Goal: Information Seeking & Learning: Learn about a topic

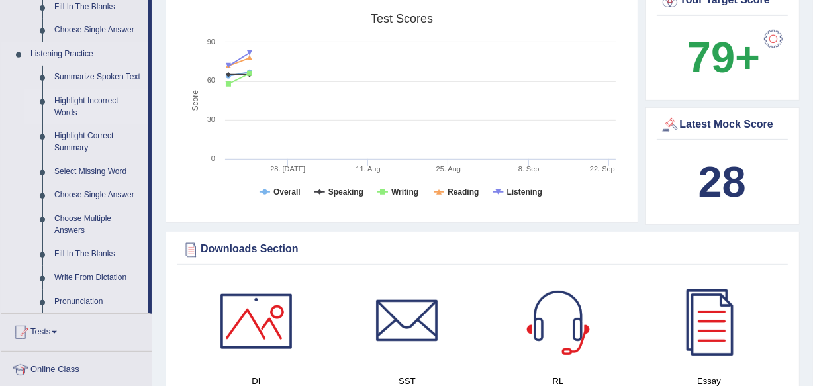
scroll to position [541, 0]
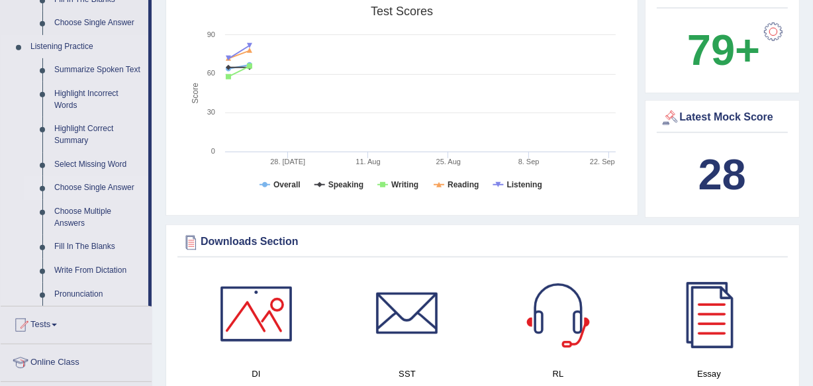
click at [99, 185] on link "Choose Single Answer" at bounding box center [98, 188] width 100 height 24
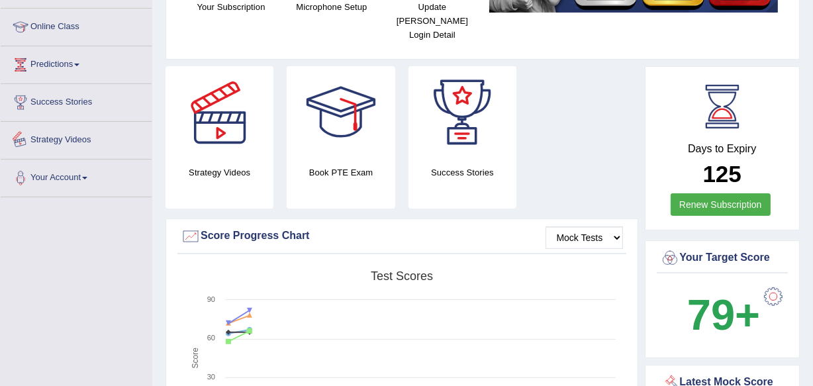
scroll to position [531, 0]
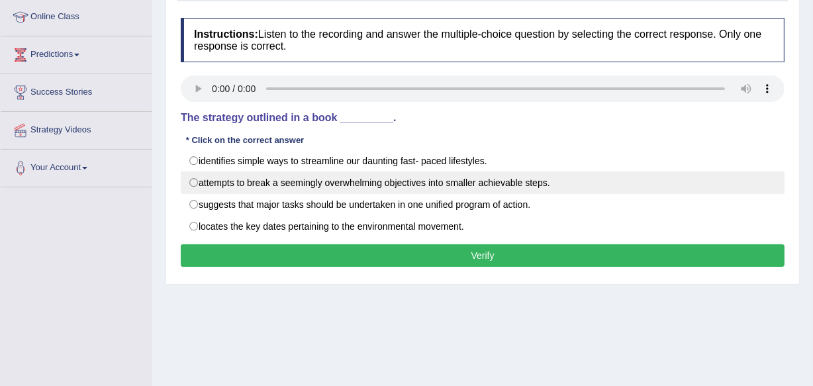
click at [357, 180] on label "attempts to break a seemingly overwhelming objectives into smaller achievable s…" at bounding box center [483, 182] width 604 height 23
radio input "true"
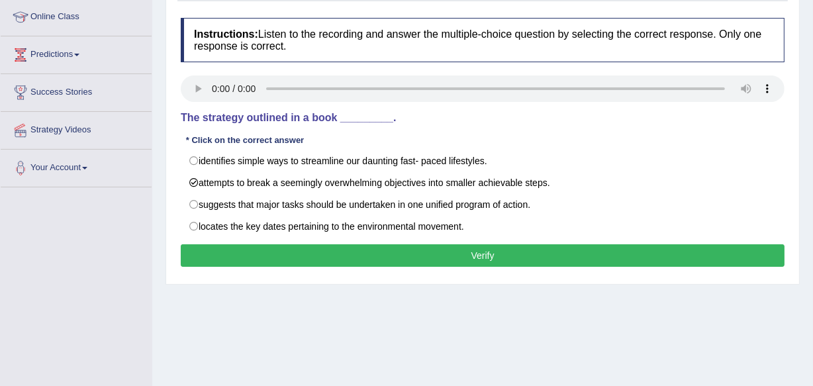
click at [241, 249] on button "Verify" at bounding box center [483, 255] width 604 height 23
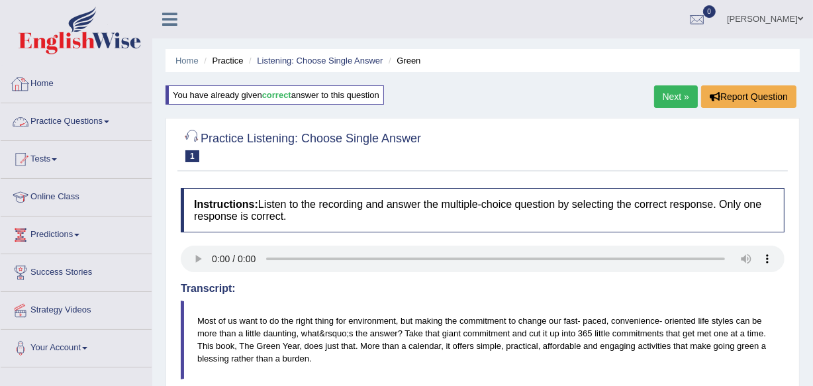
click at [76, 124] on link "Practice Questions" at bounding box center [76, 119] width 151 height 33
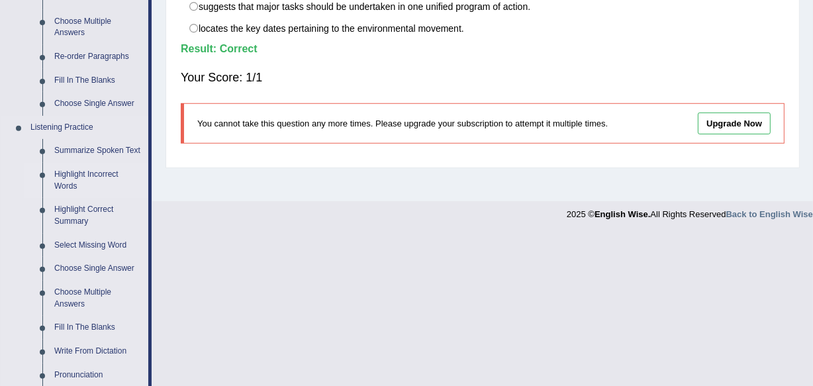
scroll to position [481, 0]
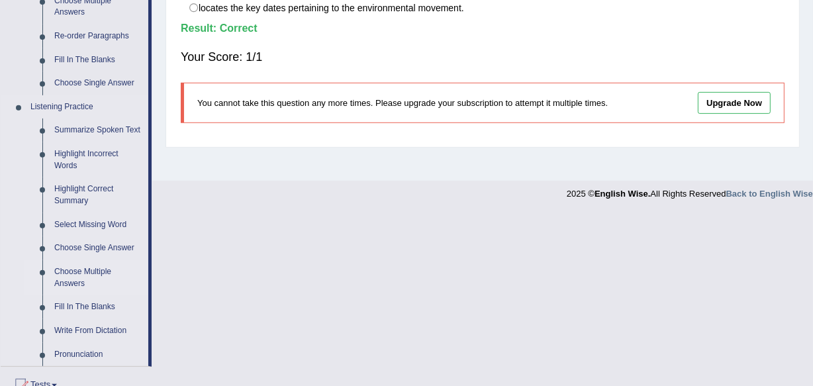
click at [74, 273] on link "Choose Multiple Answers" at bounding box center [98, 277] width 100 height 35
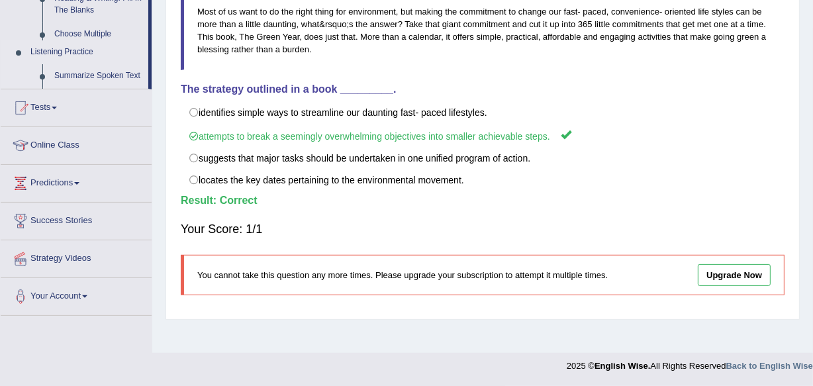
scroll to position [309, 0]
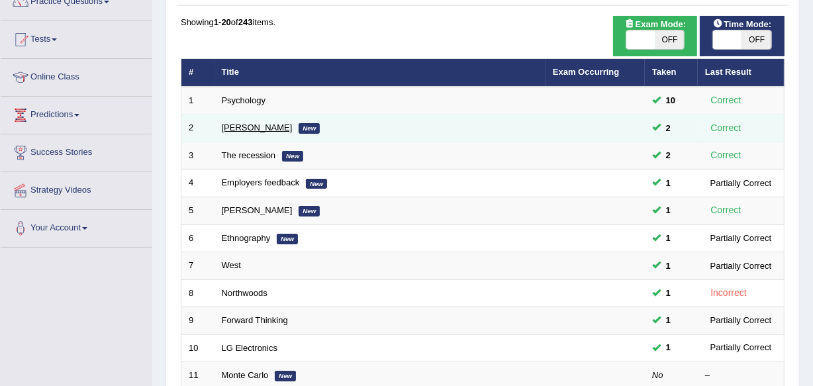
click at [232, 126] on link "[PERSON_NAME]" at bounding box center [257, 127] width 71 height 10
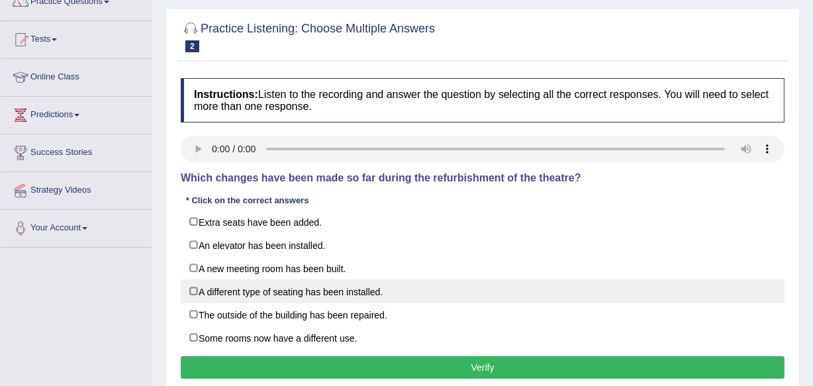
click at [205, 281] on label "A different type of seating has been installed." at bounding box center [483, 291] width 604 height 24
checkbox input "true"
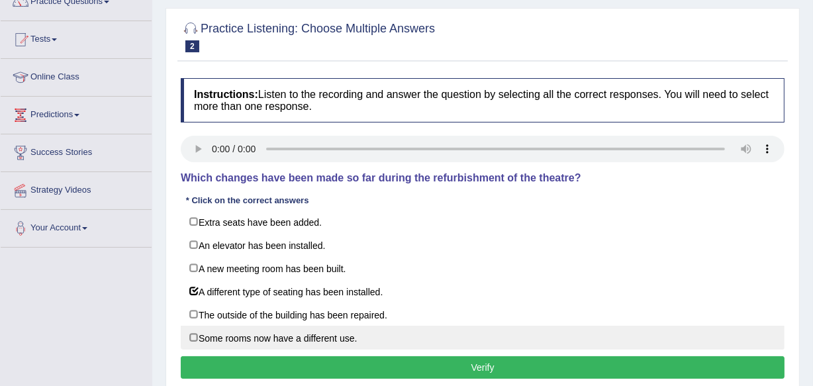
click at [216, 329] on label "Some rooms now have a different use." at bounding box center [483, 338] width 604 height 24
checkbox input "true"
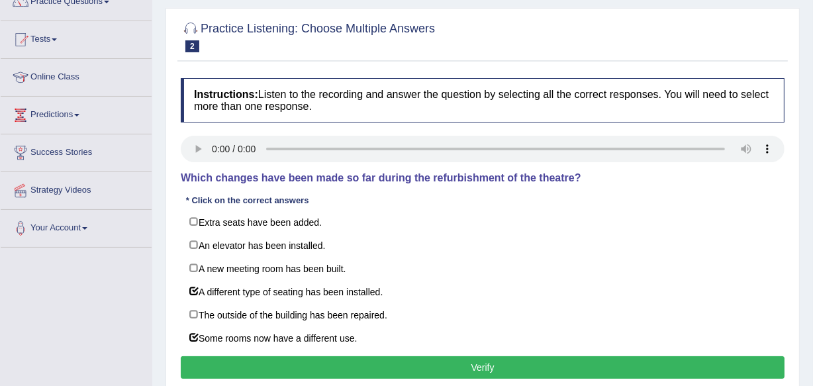
click at [237, 357] on button "Verify" at bounding box center [483, 367] width 604 height 23
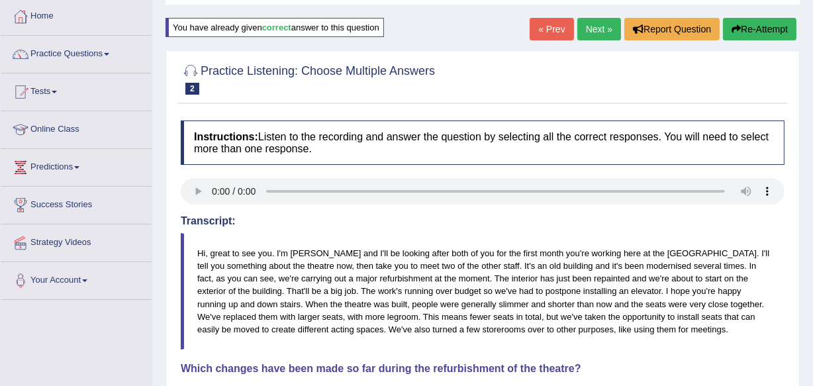
scroll to position [60, 0]
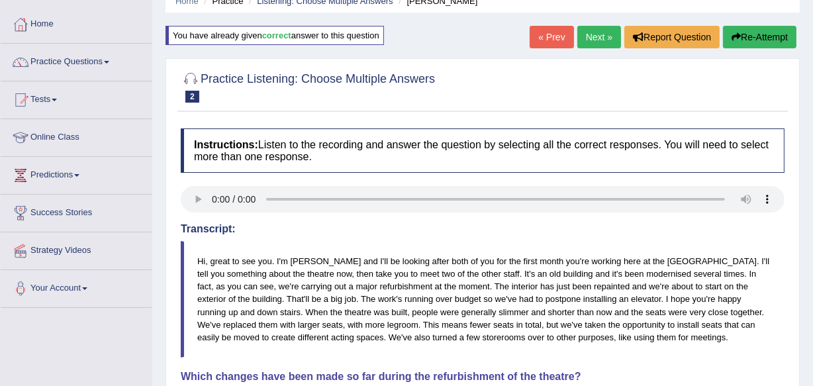
click at [748, 38] on button "Re-Attempt" at bounding box center [759, 37] width 73 height 23
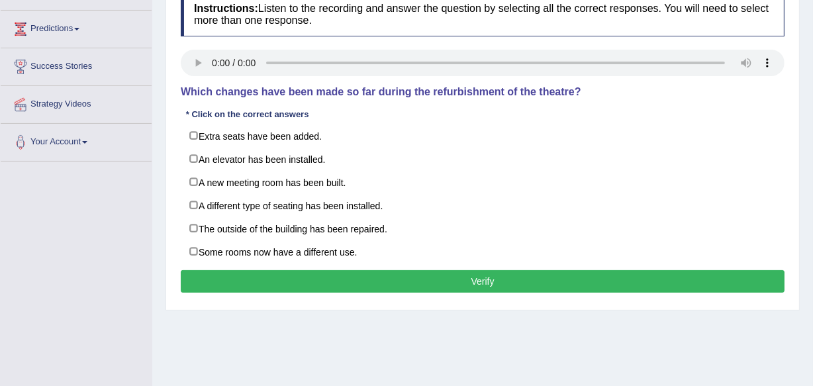
scroll to position [216, 0]
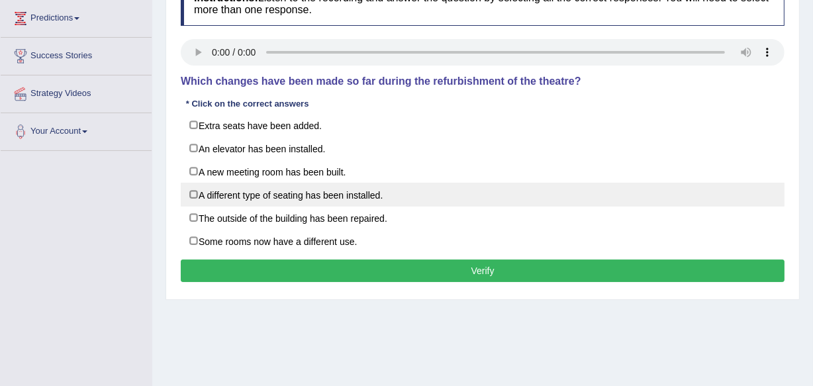
click at [261, 191] on label "A different type of seating has been installed." at bounding box center [483, 195] width 604 height 24
checkbox input "true"
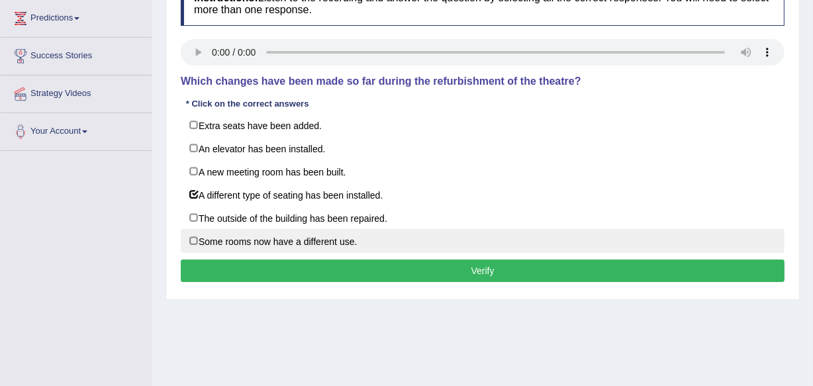
click at [327, 243] on label "Some rooms now have a different use." at bounding box center [483, 241] width 604 height 24
checkbox input "true"
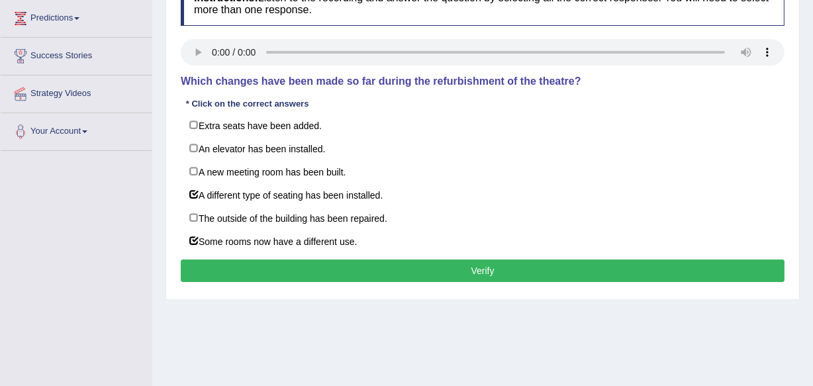
click at [428, 264] on button "Verify" at bounding box center [483, 270] width 604 height 23
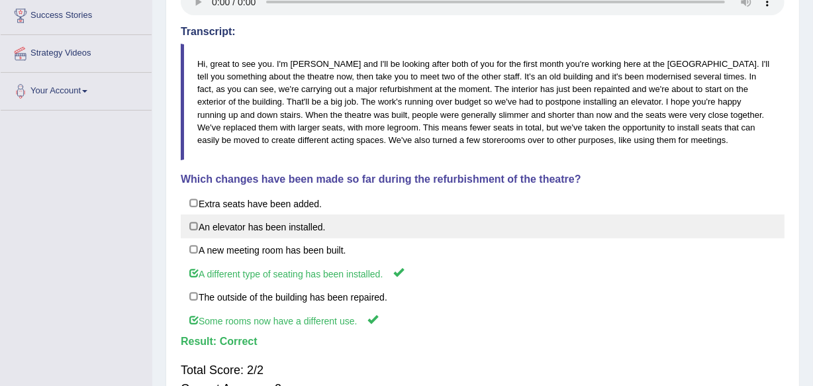
scroll to position [277, 0]
